Goal: Use online tool/utility: Utilize a website feature to perform a specific function

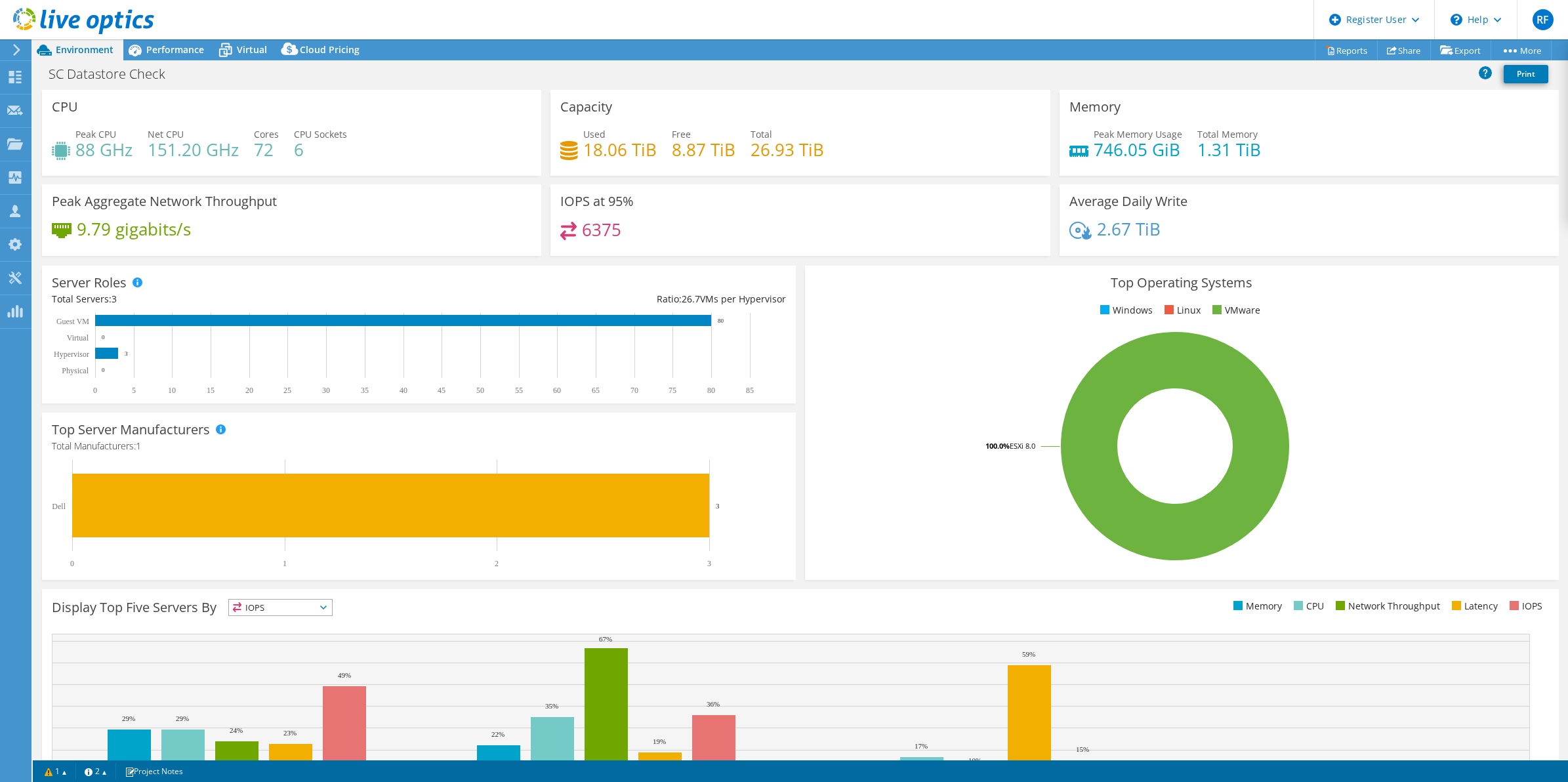
select select "Canada"
select select "USD"
click at [248, 50] on span "Virtual" at bounding box center [252, 49] width 31 height 13
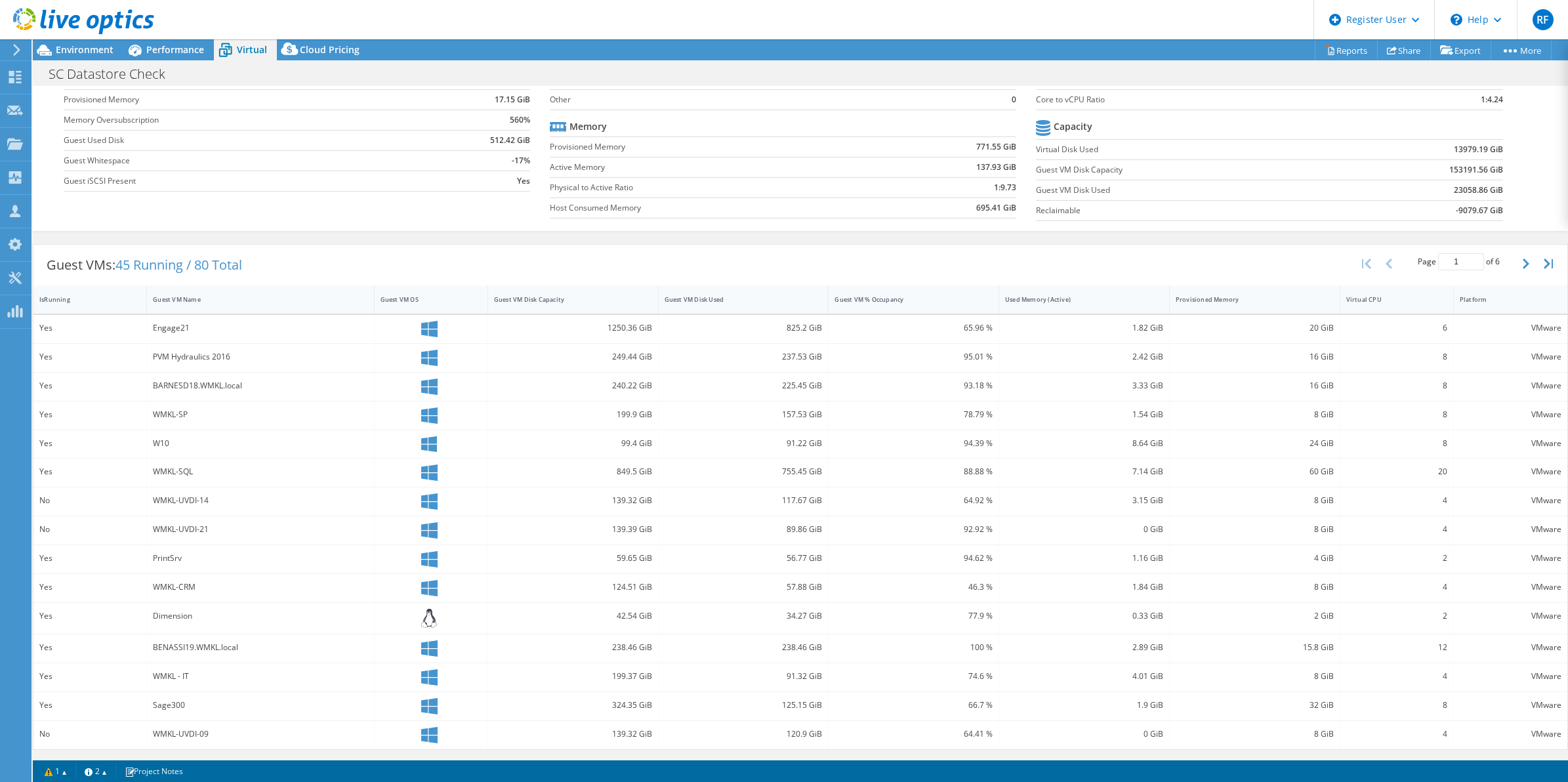
scroll to position [103, 0]
click at [106, 53] on span "Environment" at bounding box center [84, 49] width 57 height 13
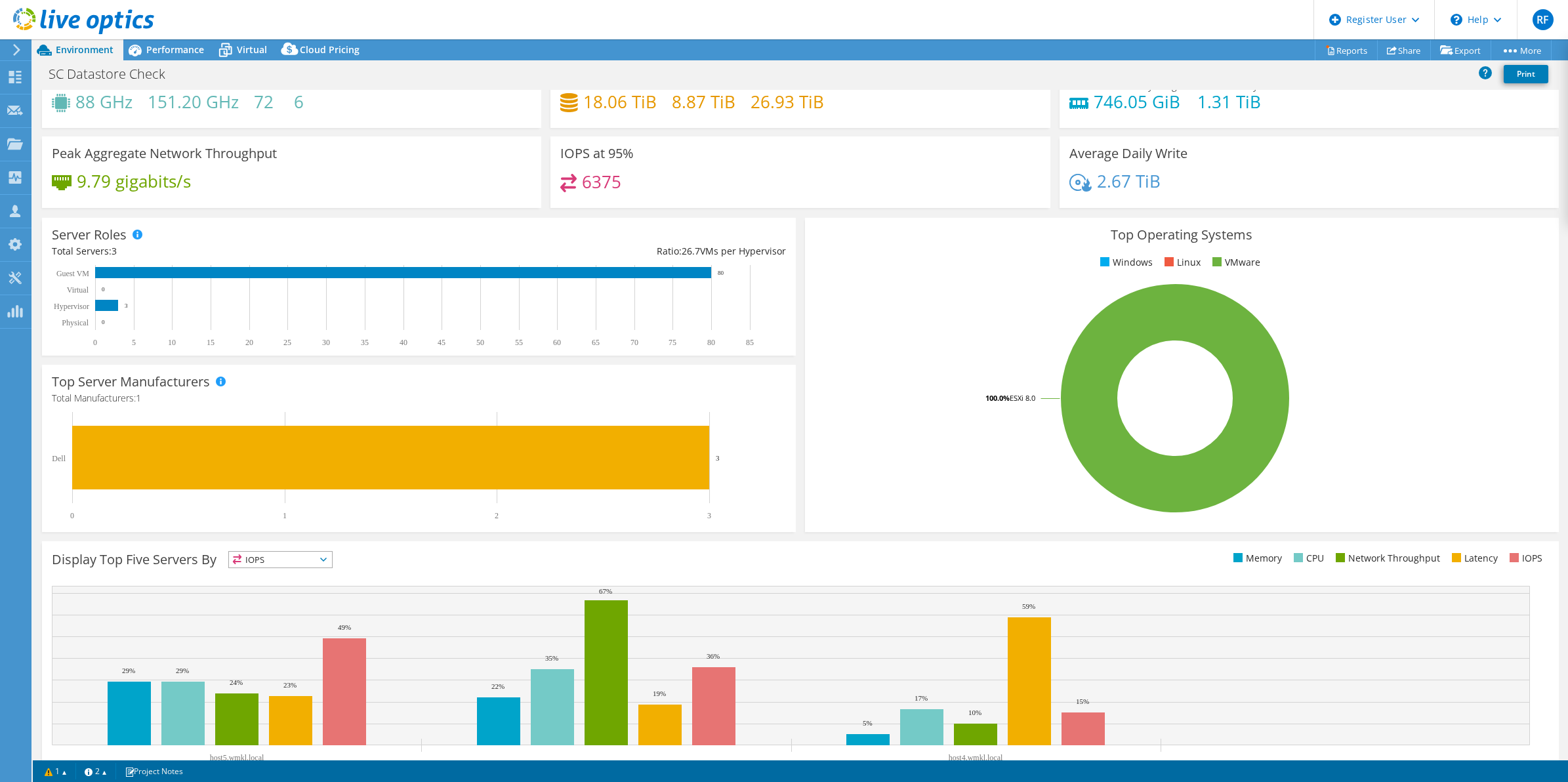
scroll to position [47, 0]
drag, startPoint x: 238, startPoint y: 75, endPoint x: 248, endPoint y: 56, distance: 21.5
click at [238, 75] on div "SC Datastore Check Print" at bounding box center [800, 73] width 1535 height 25
click at [254, 41] on div "Virtual" at bounding box center [246, 49] width 63 height 21
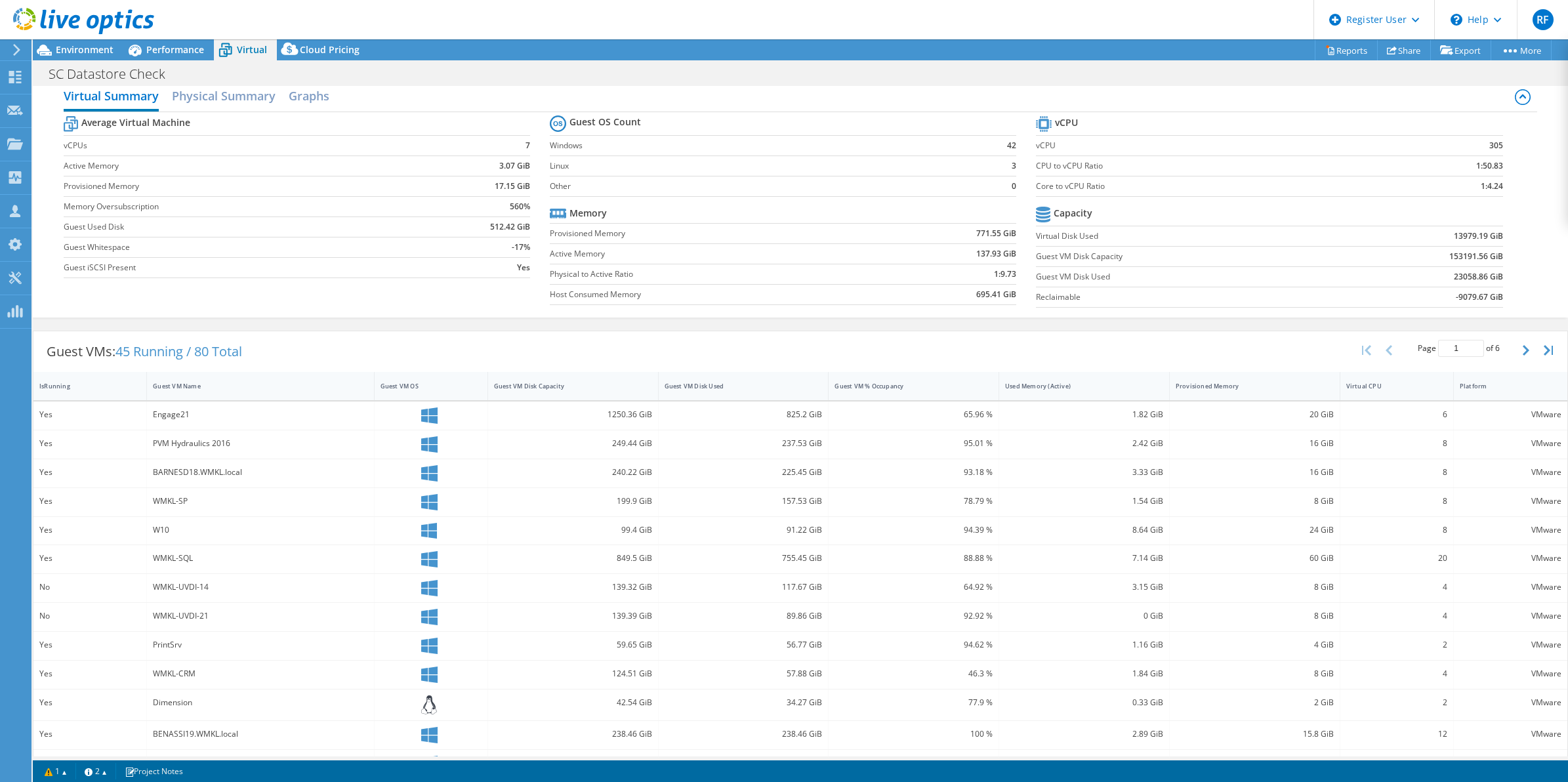
scroll to position [0, 0]
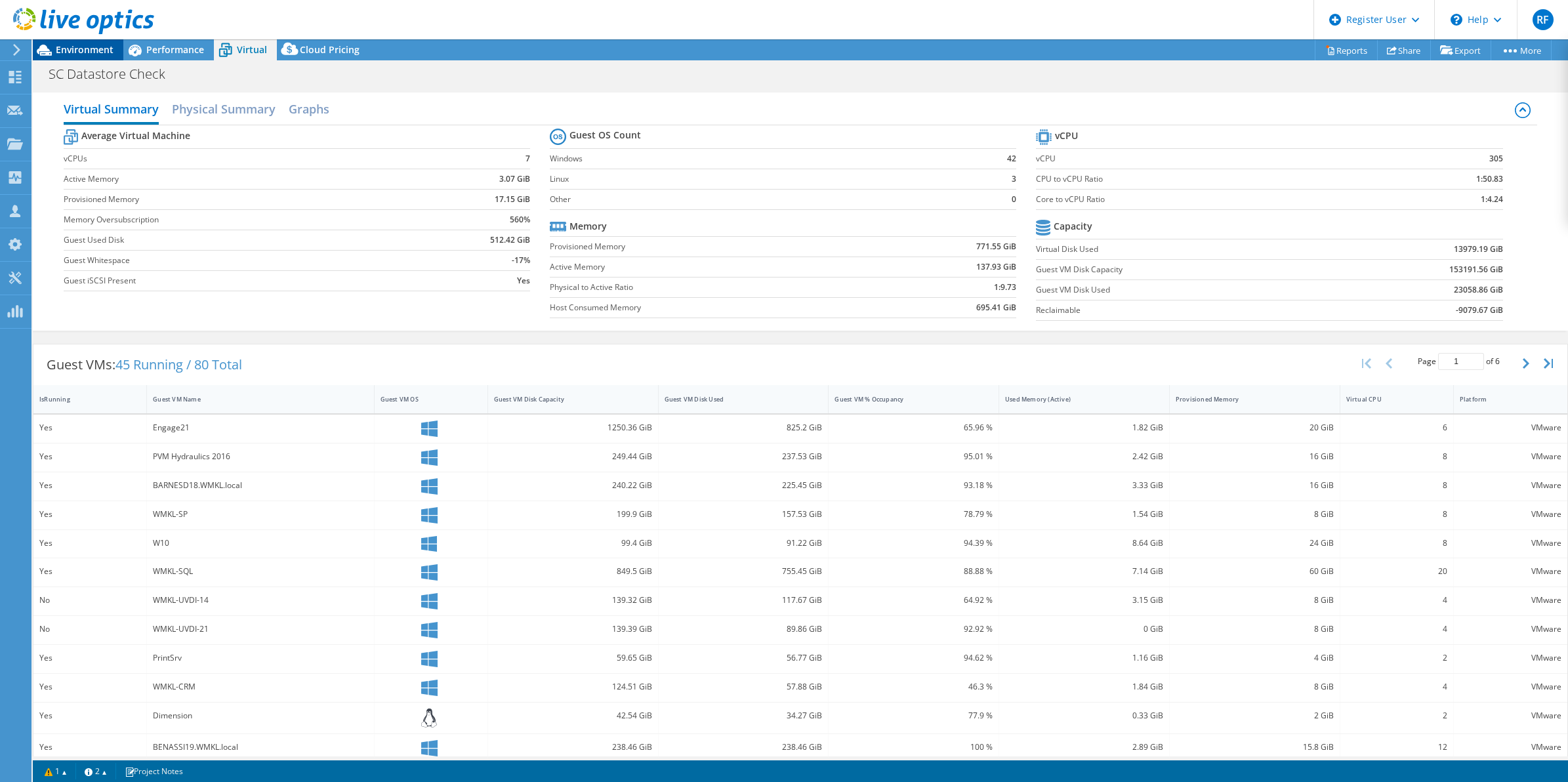
click at [75, 44] on span "Environment" at bounding box center [84, 49] width 57 height 13
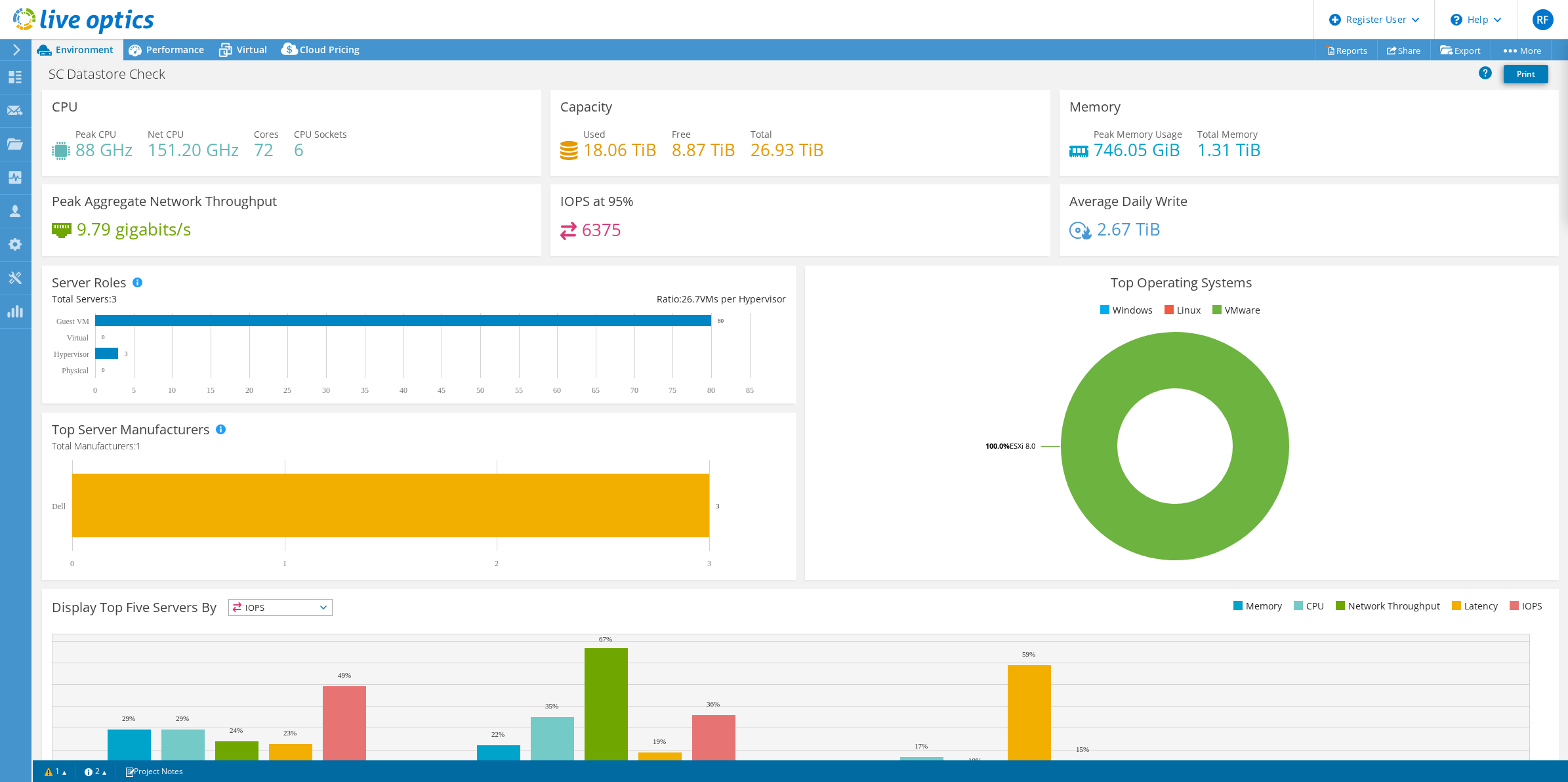
click at [148, 33] on icon at bounding box center [83, 21] width 141 height 27
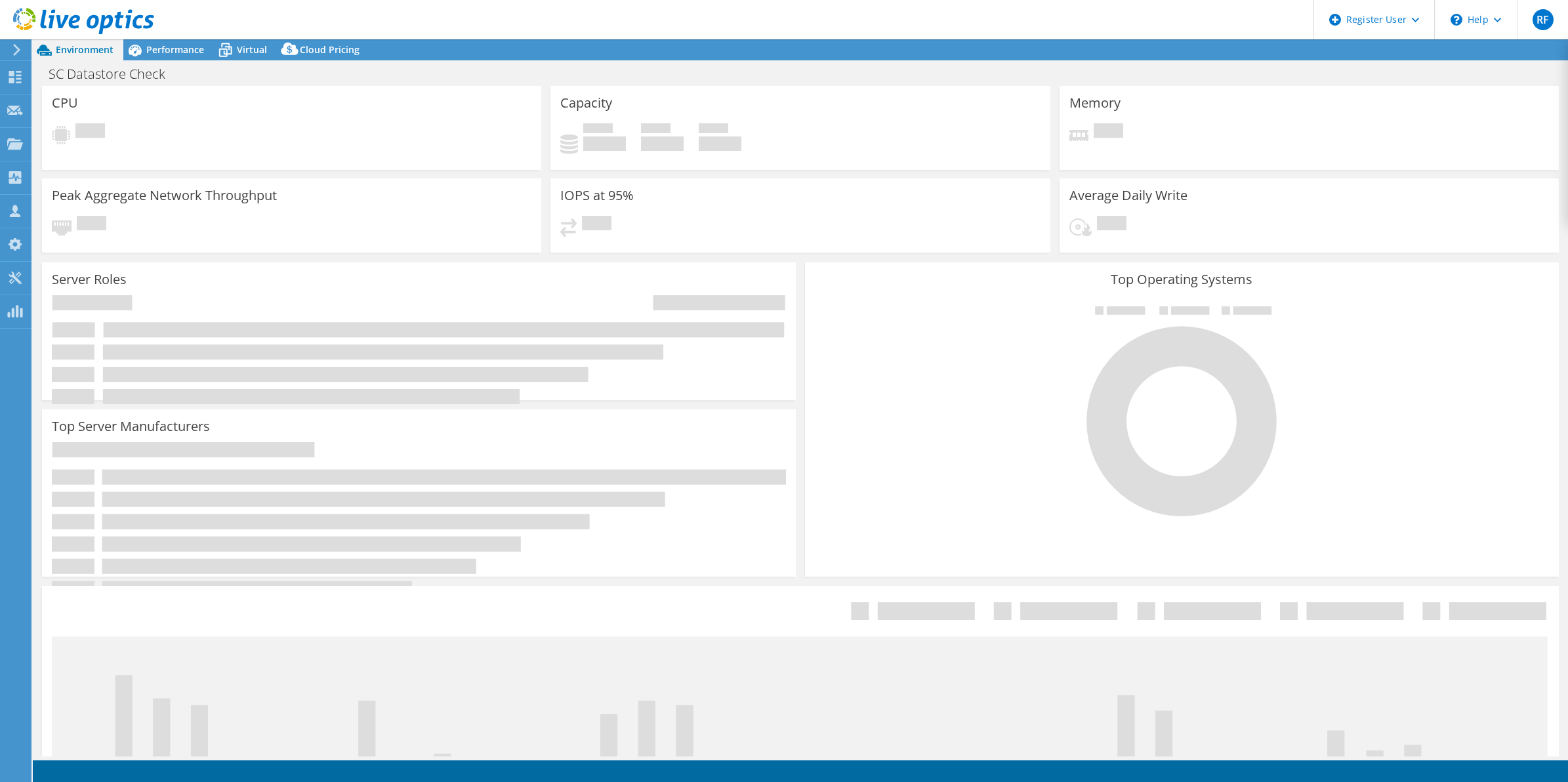
select select
select select "USD"
select select "Canada"
